Goal: Information Seeking & Learning: Learn about a topic

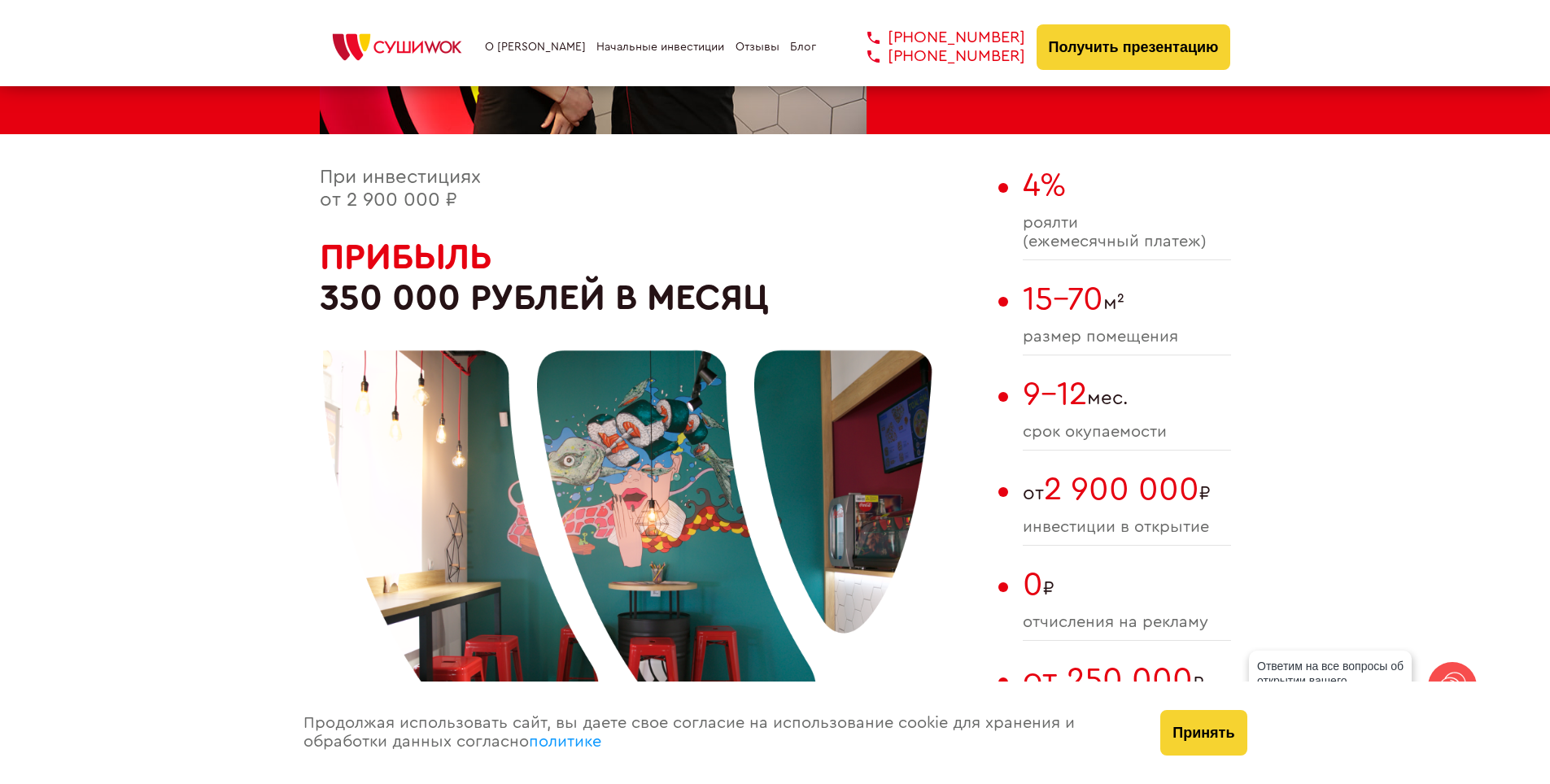
scroll to position [976, 0]
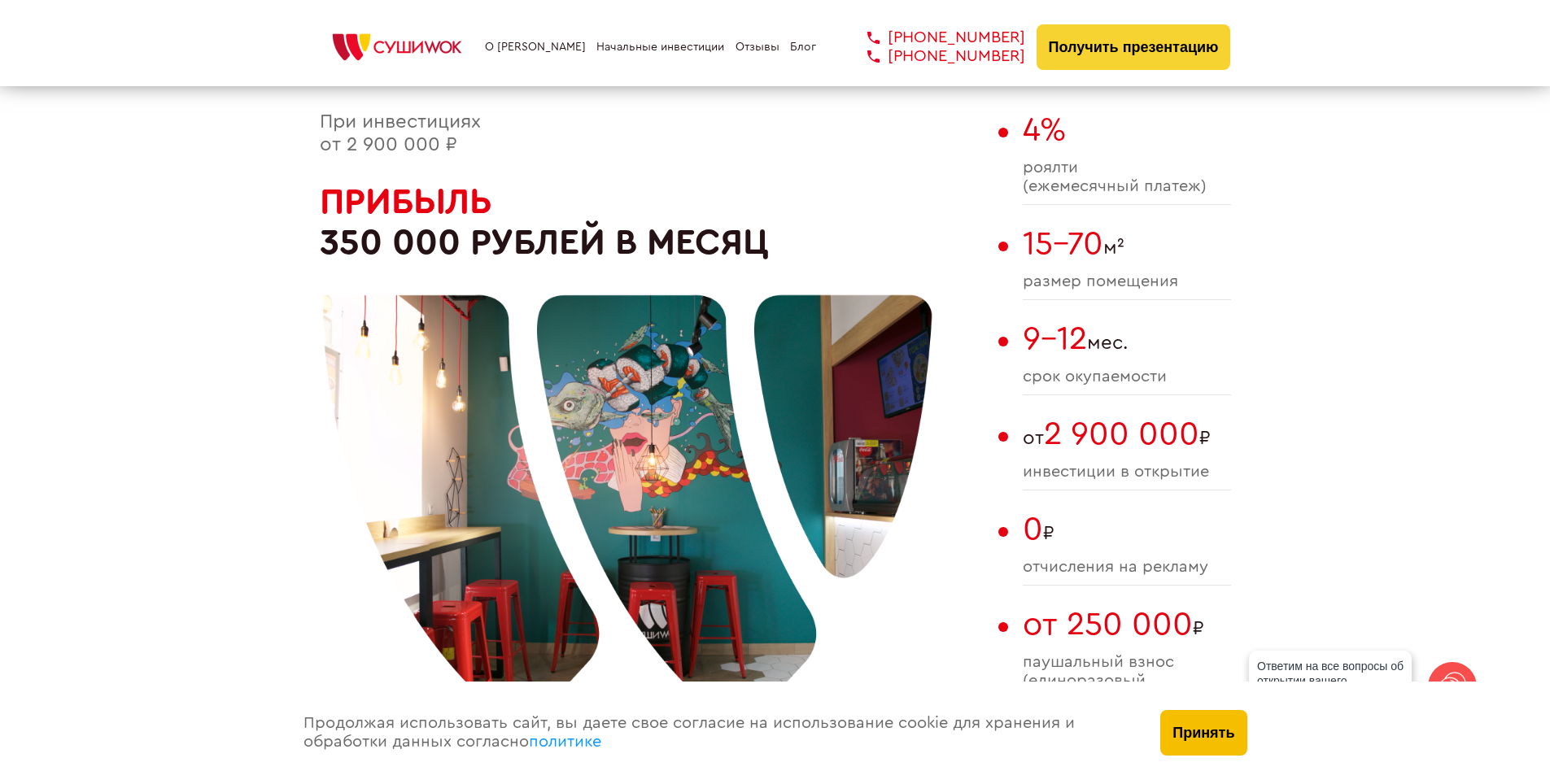
click at [1187, 734] on button "Принять" at bounding box center [1203, 732] width 86 height 45
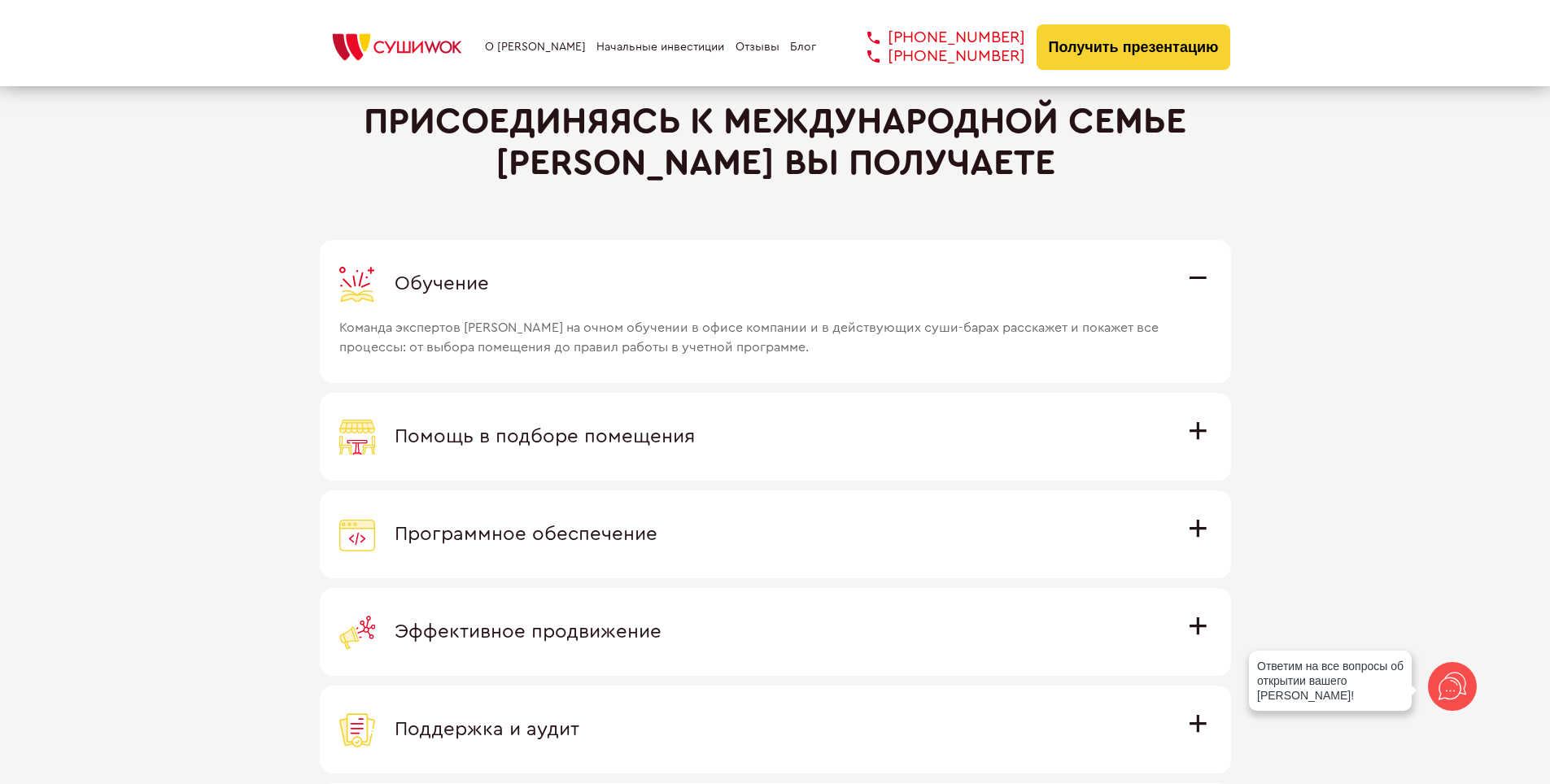
scroll to position [4553, 0]
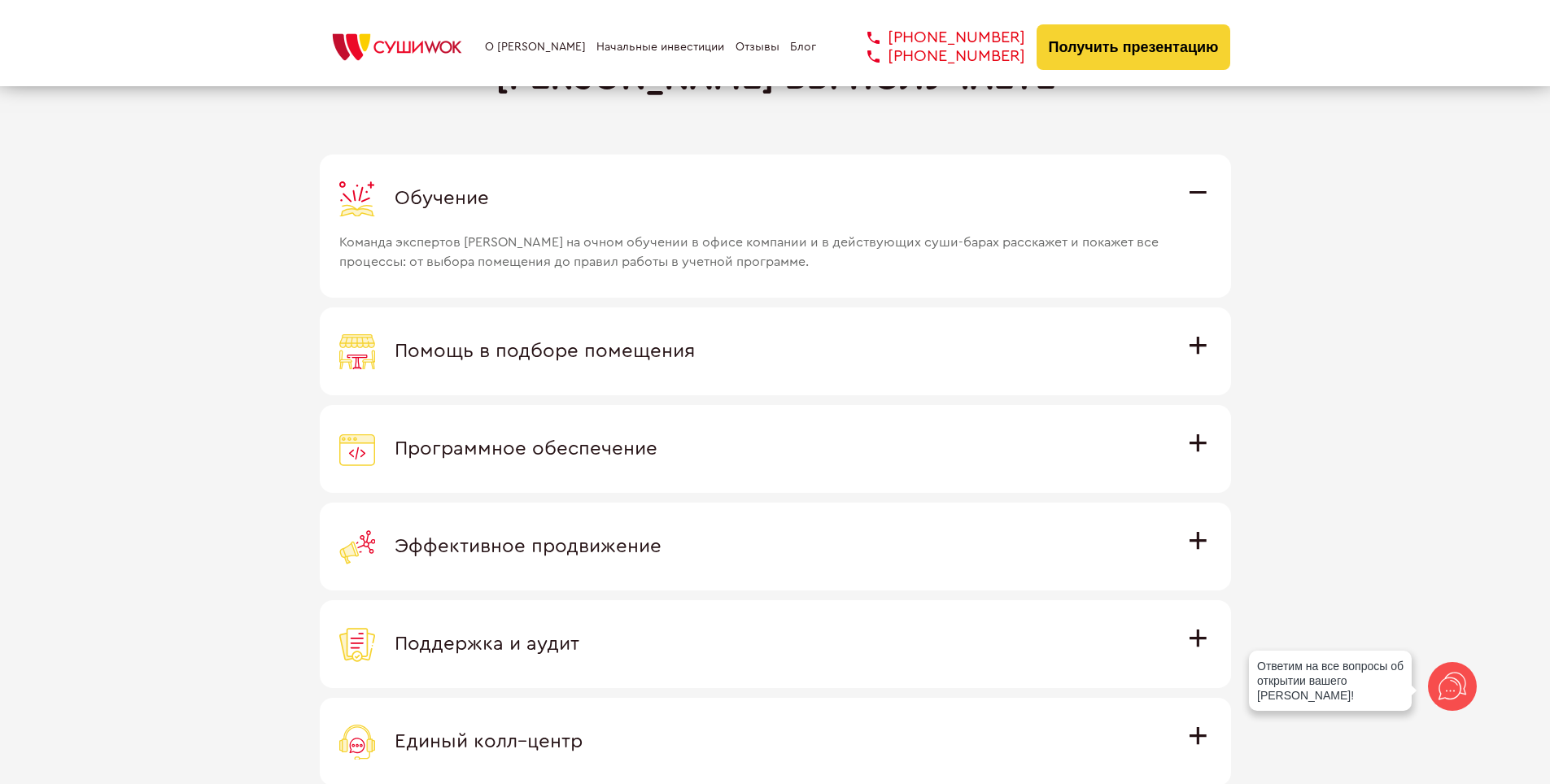
click at [655, 468] on label "Программное обеспечение Программное обеспечение разработано специально для [PER…" at bounding box center [775, 449] width 911 height 88
click at [0, 0] on input "Программное обеспечение Программное обеспечение разработано специально для [PER…" at bounding box center [0, 0] width 0 height 0
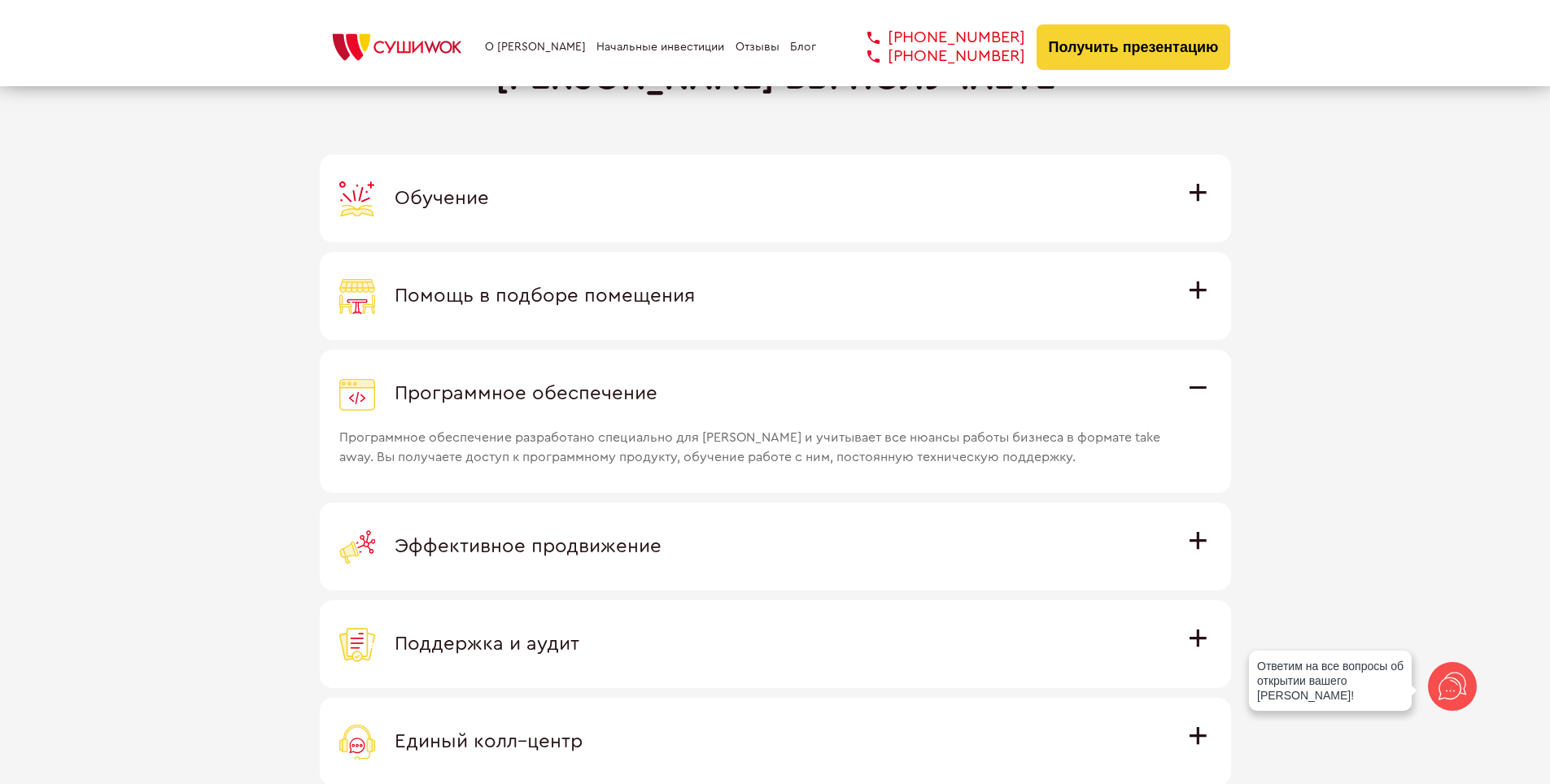
click at [912, 397] on div "Программное обеспечение" at bounding box center [775, 393] width 872 height 36
click at [0, 0] on input "Программное обеспечение Программное обеспечение разработано специально для [PER…" at bounding box center [0, 0] width 0 height 0
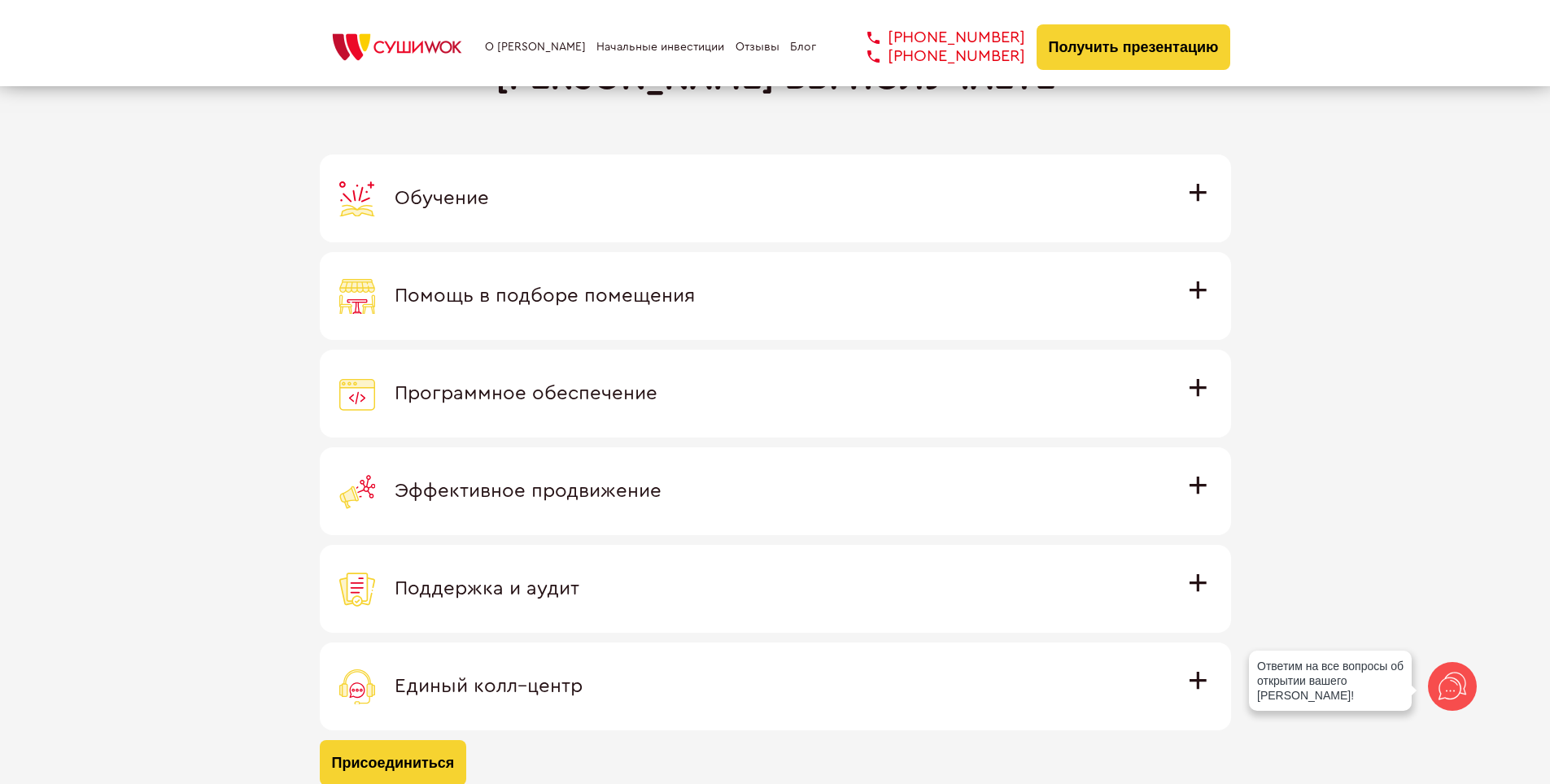
click at [1259, 361] on div "Присоединяясь к международной семье [PERSON_NAME] вы получаете Обучение Команда…" at bounding box center [775, 400] width 1550 height 851
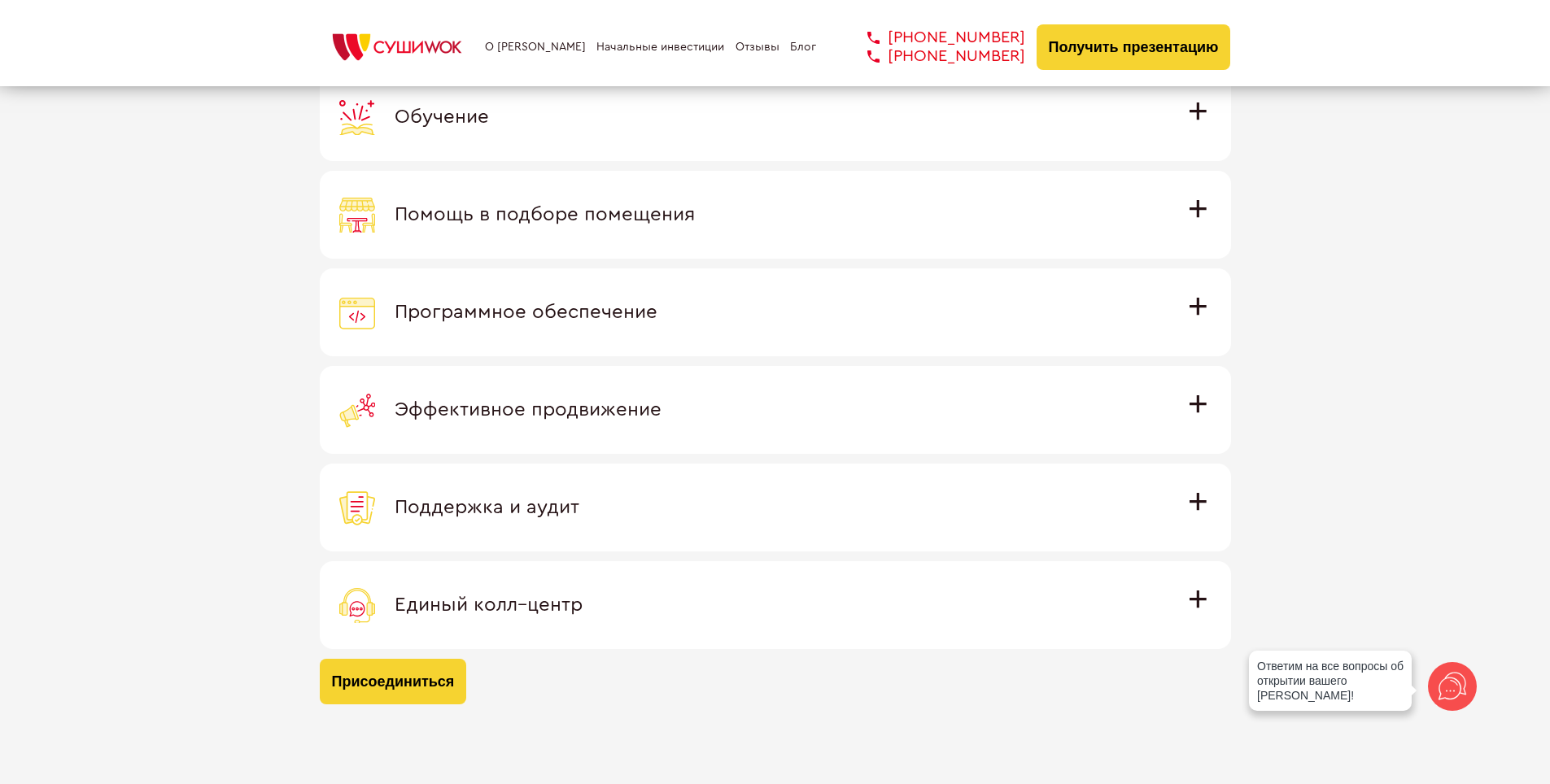
click at [1245, 334] on div "Присоединяясь к международной семье [PERSON_NAME] вы получаете Обучение Команда…" at bounding box center [775, 319] width 1550 height 851
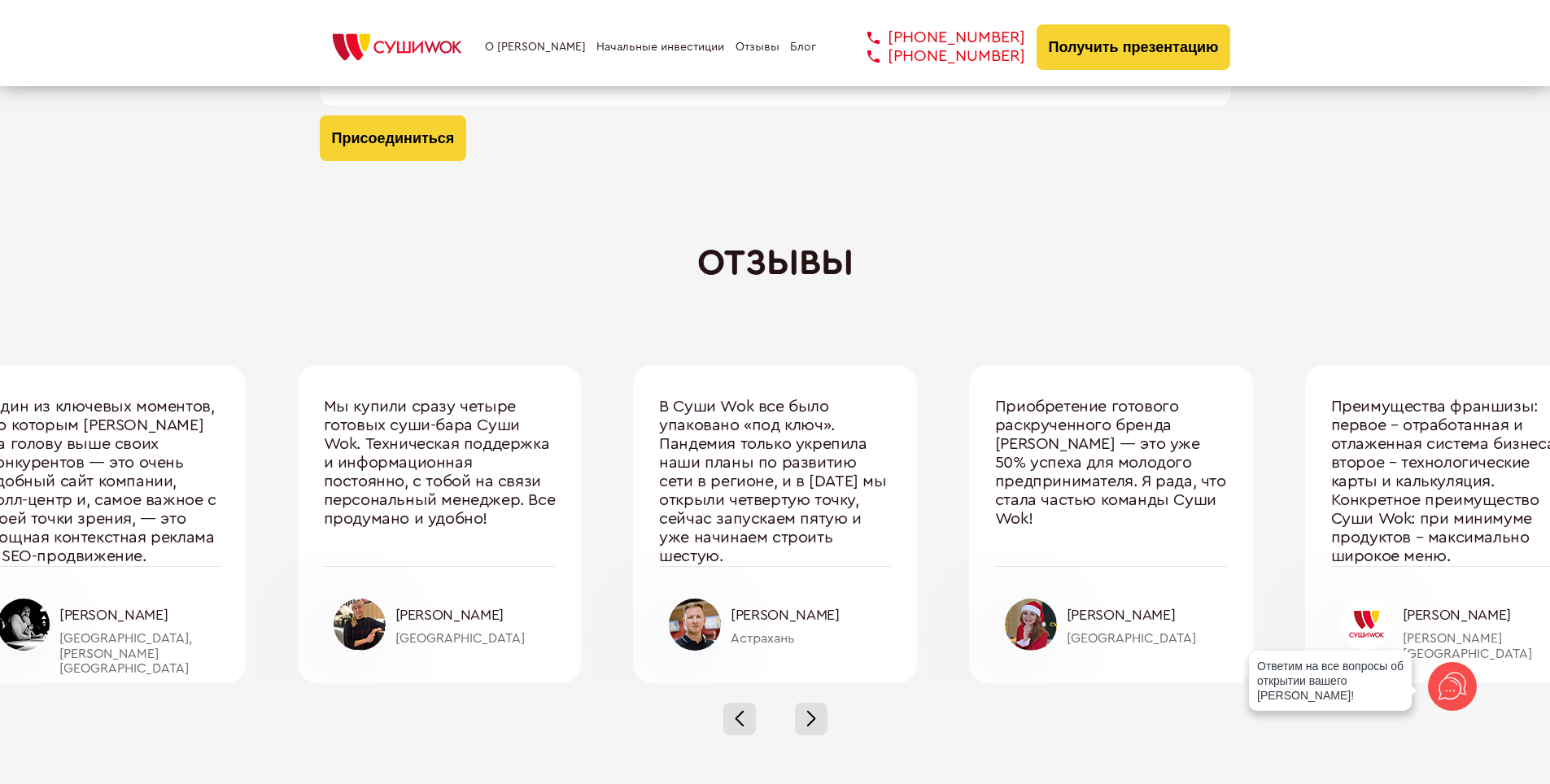
scroll to position [5285, 0]
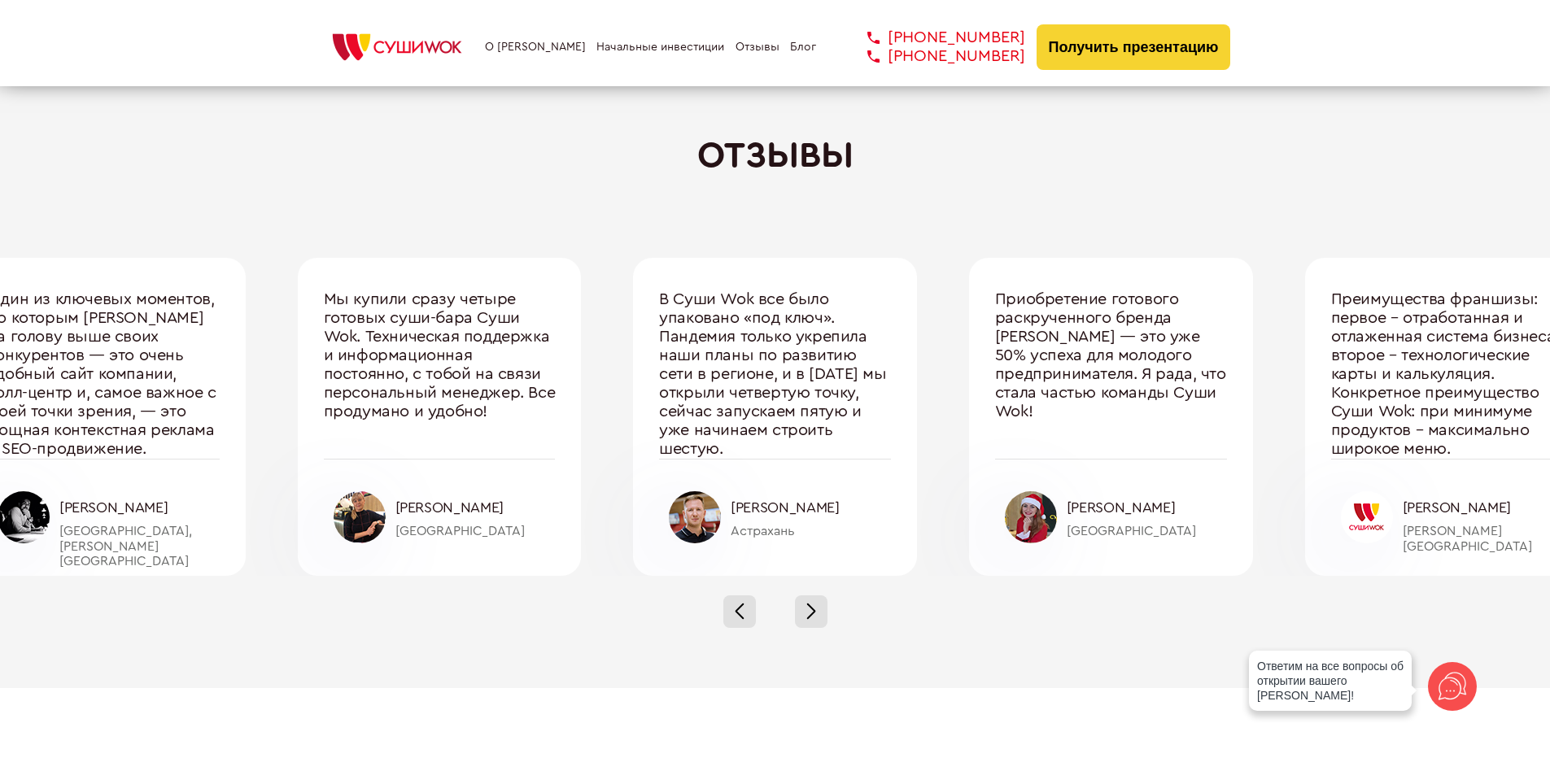
click at [1031, 509] on div at bounding box center [1030, 517] width 52 height 52
click at [1087, 234] on div "Отзывы Один из ключевых моментов, по которым [PERSON_NAME] на голову выше своих…" at bounding box center [775, 391] width 1550 height 512
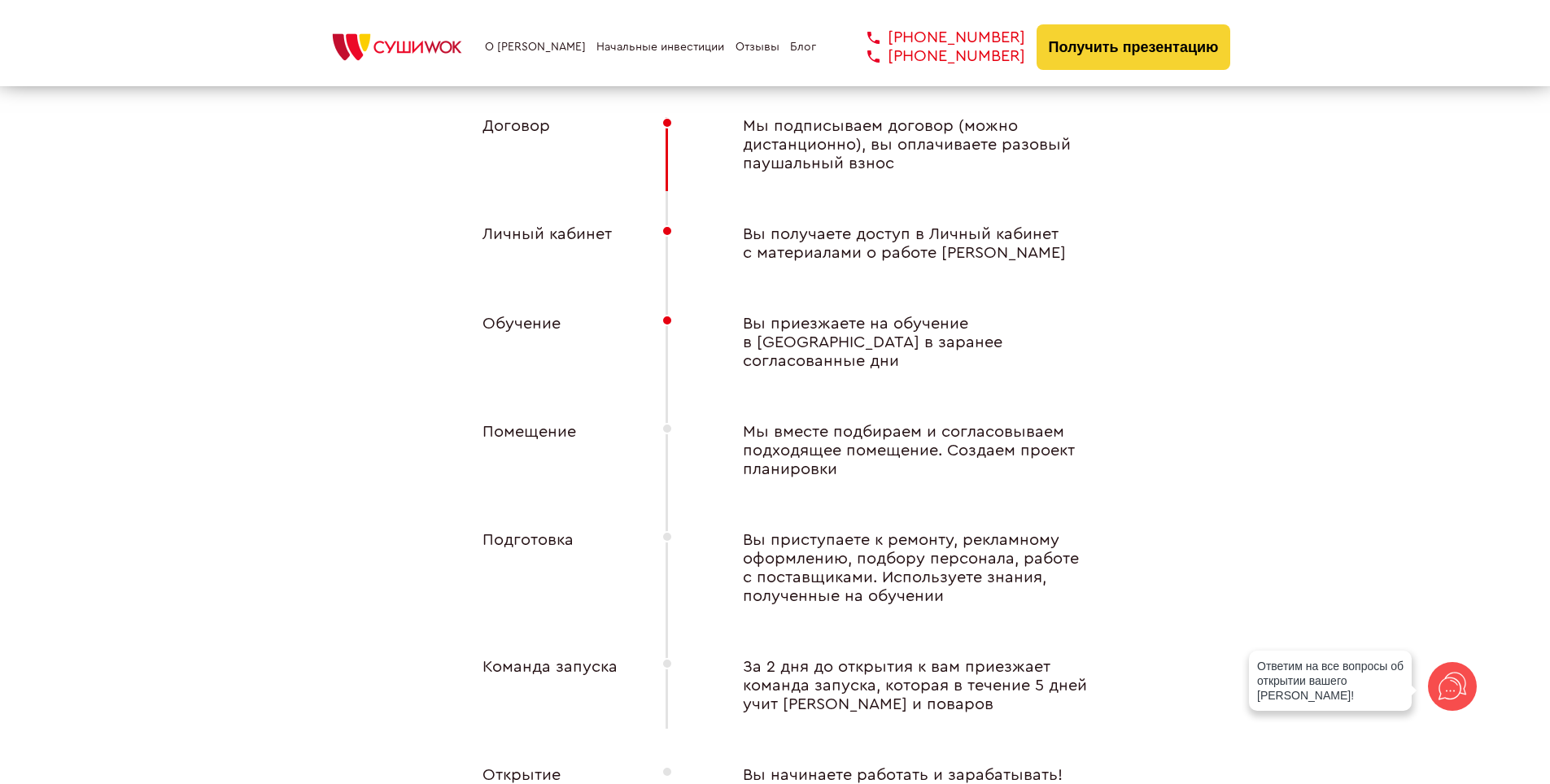
scroll to position [6180, 0]
click at [900, 206] on div "Договор Мы подписываем договор (можно дистанционно), вы оплачиваете разовый пау…" at bounding box center [775, 484] width 650 height 738
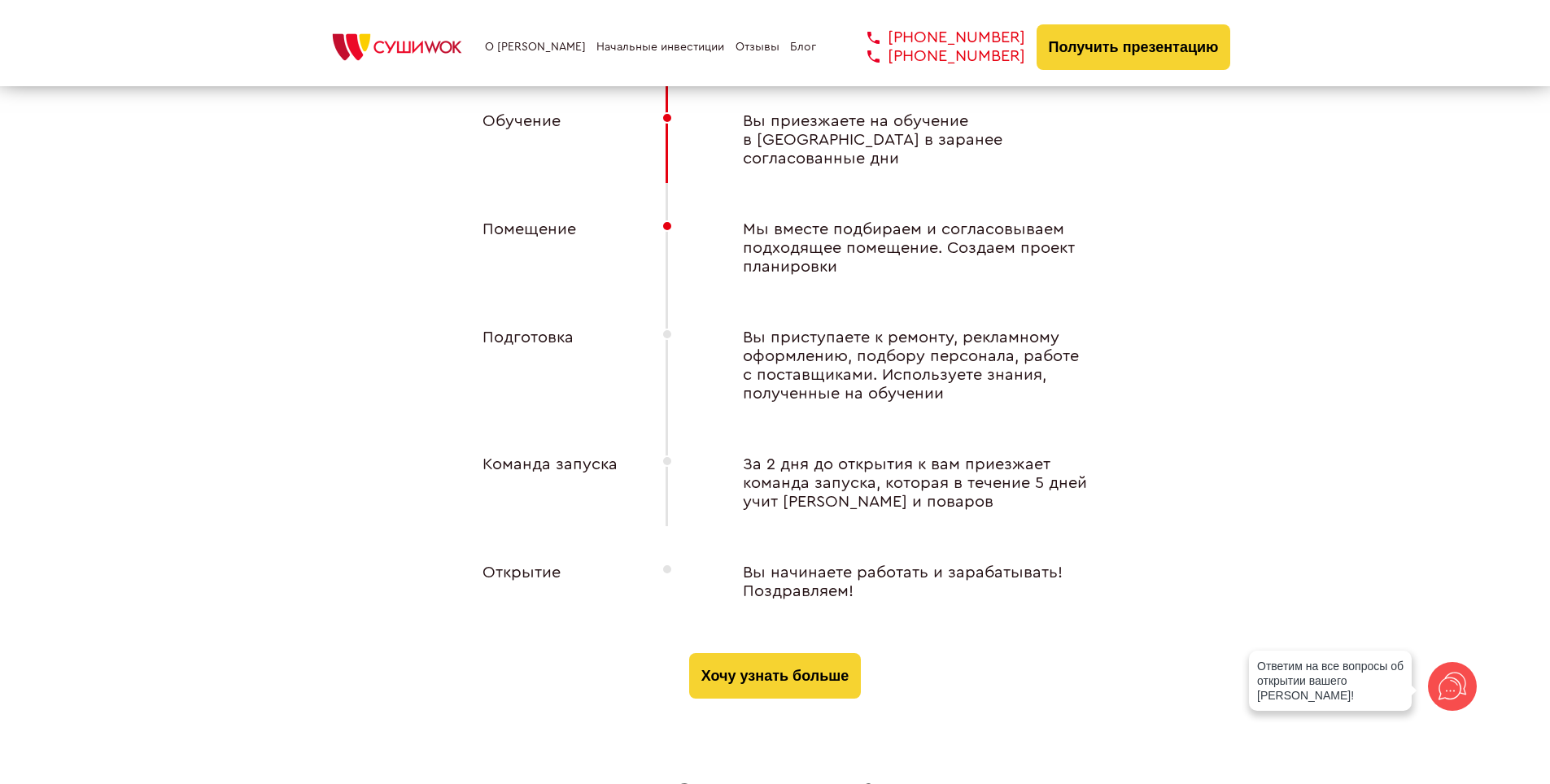
scroll to position [6424, 0]
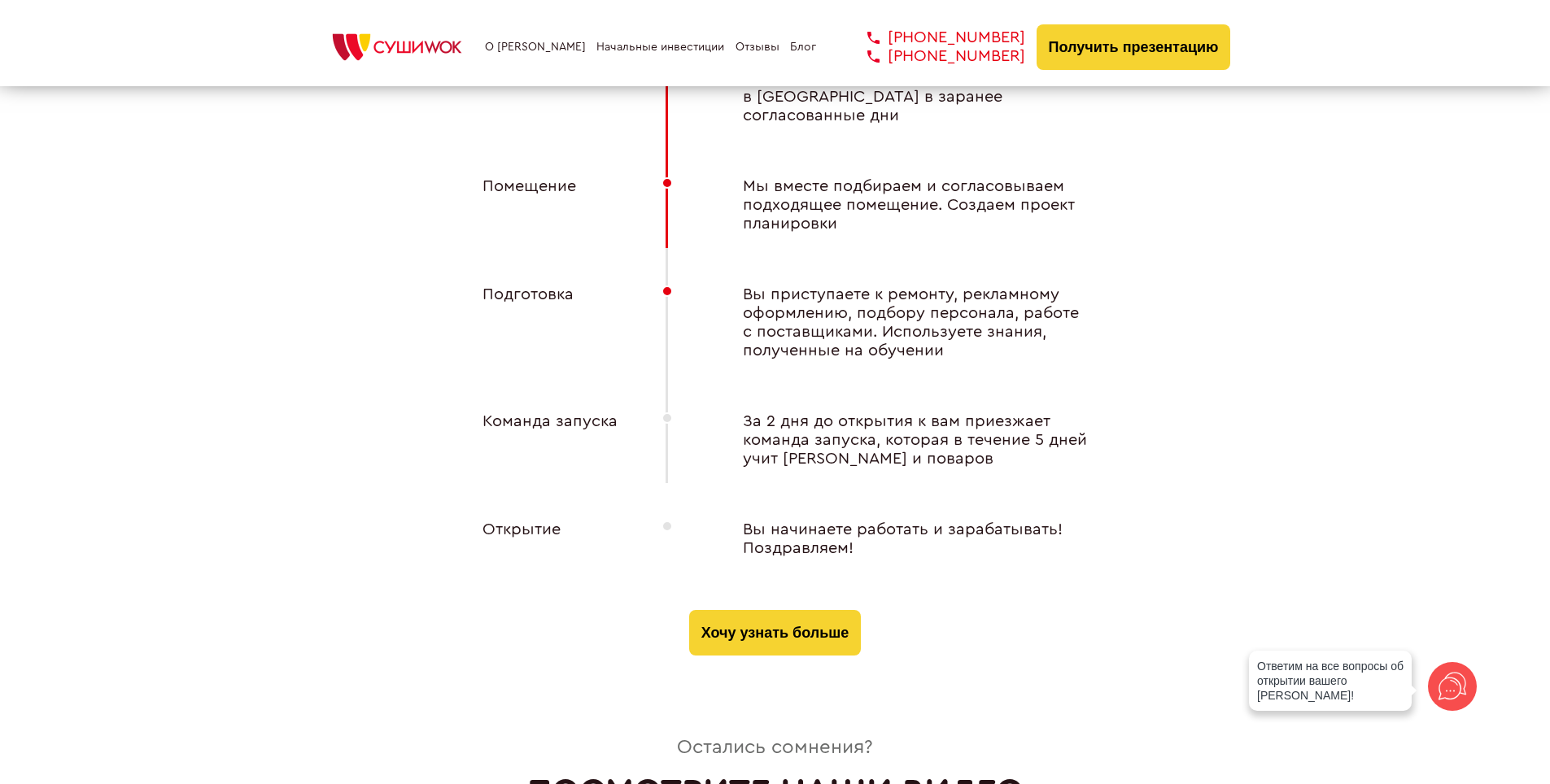
click at [909, 520] on div "Вы начинаете работать и зарабатывать! Поздравляем!" at bounding box center [905, 539] width 390 height 38
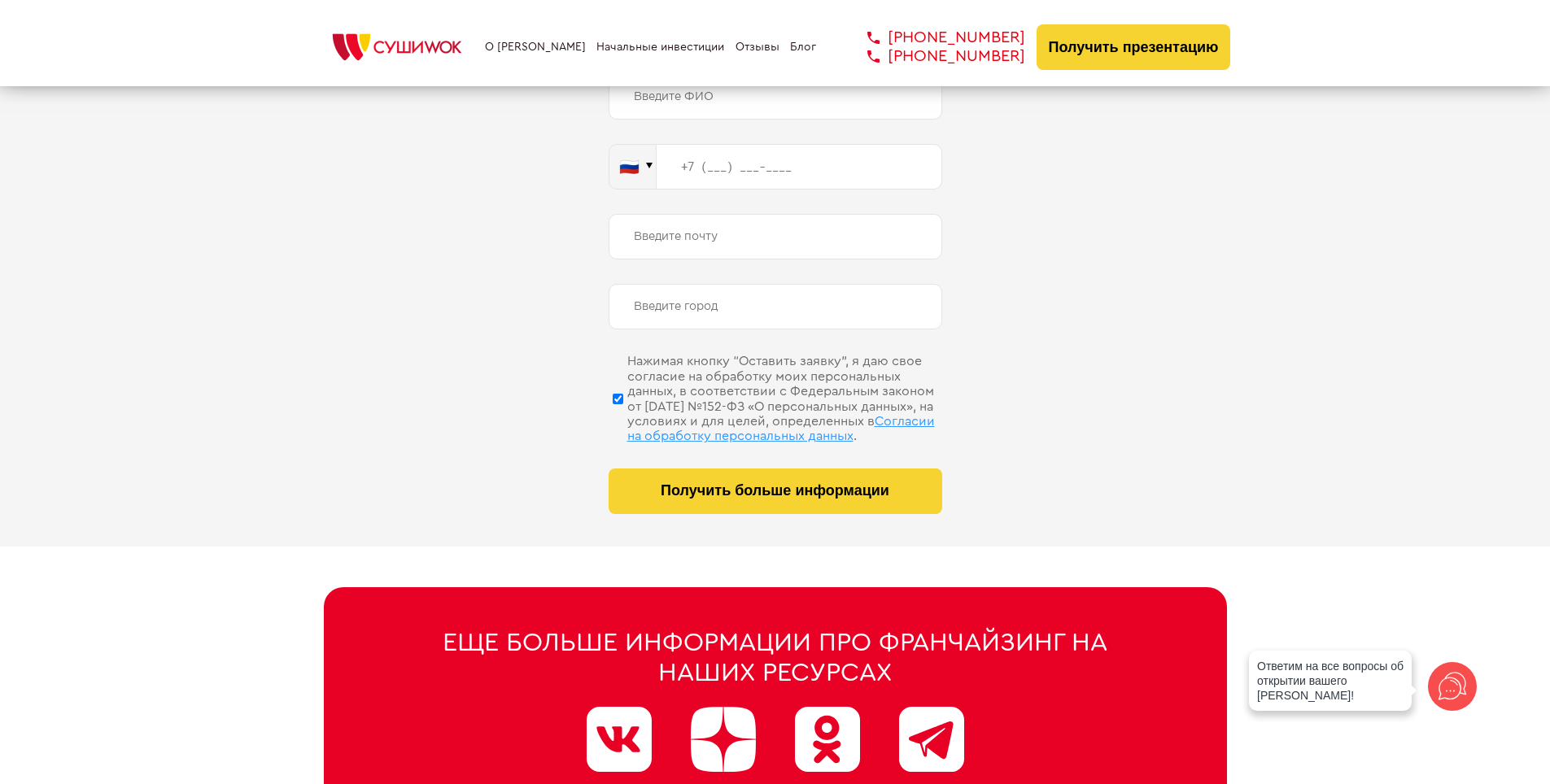
scroll to position [7887, 0]
